Goal: Transaction & Acquisition: Subscribe to service/newsletter

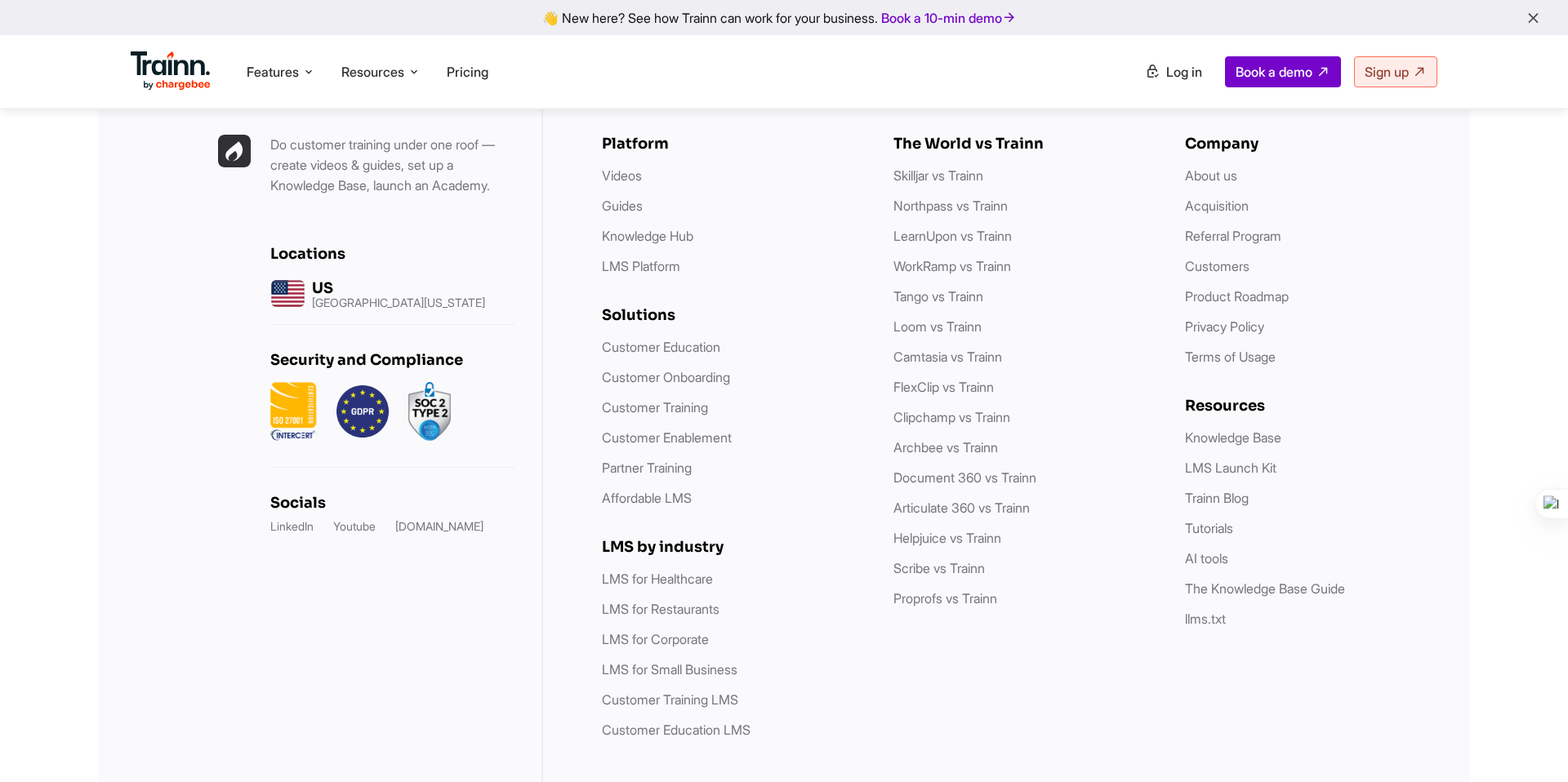
scroll to position [4711, 0]
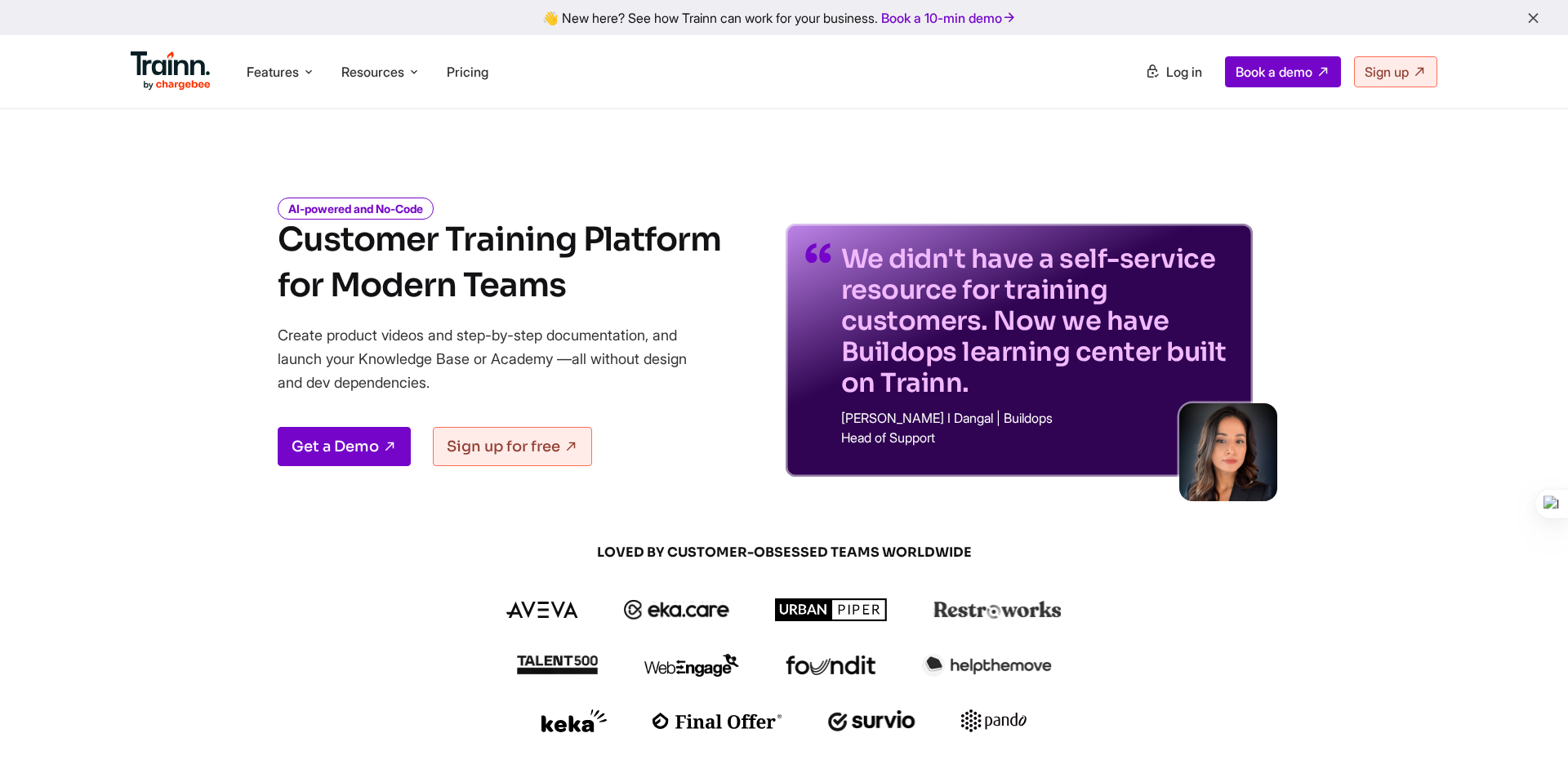
scroll to position [84, 0]
